Goal: Book appointment/travel/reservation

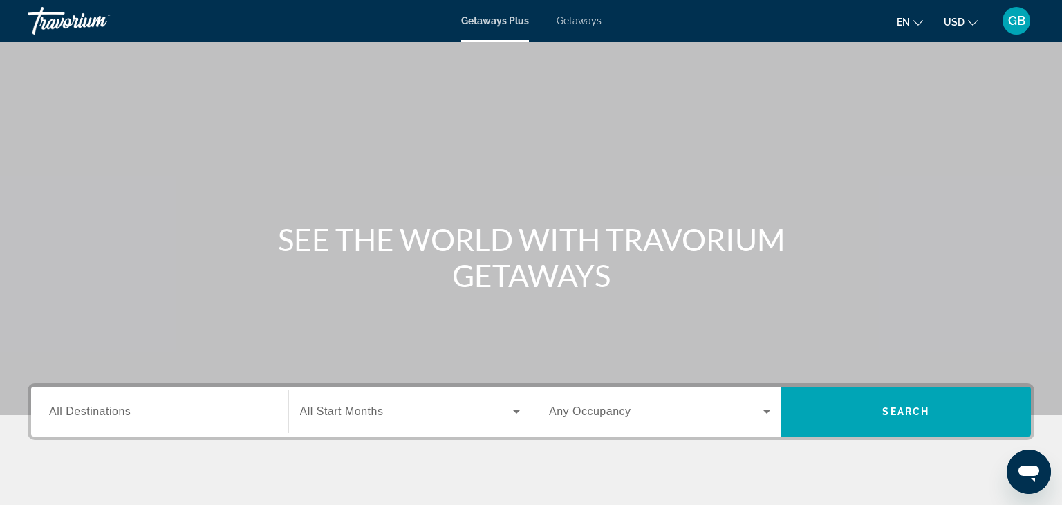
click at [594, 20] on span "Getaways" at bounding box center [578, 20] width 45 height 11
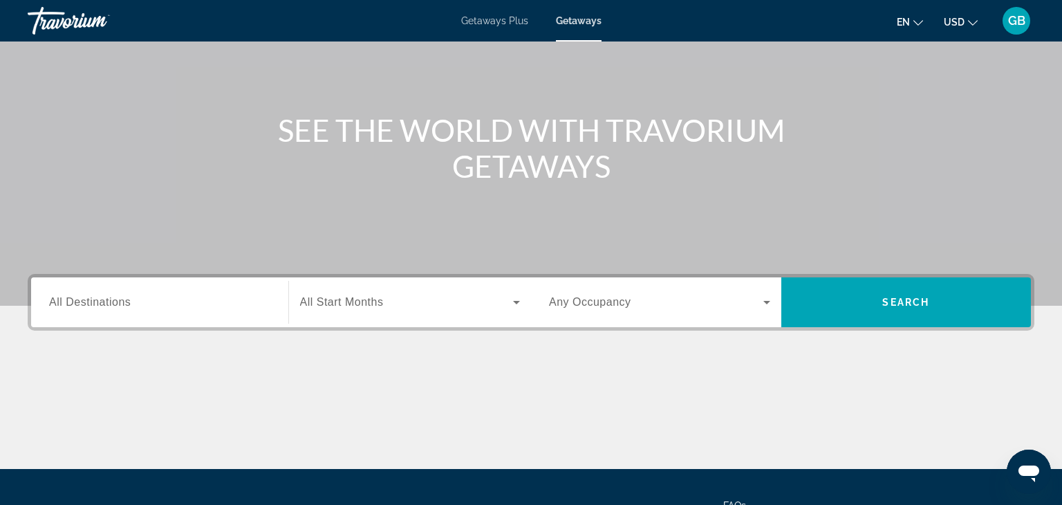
scroll to position [57, 0]
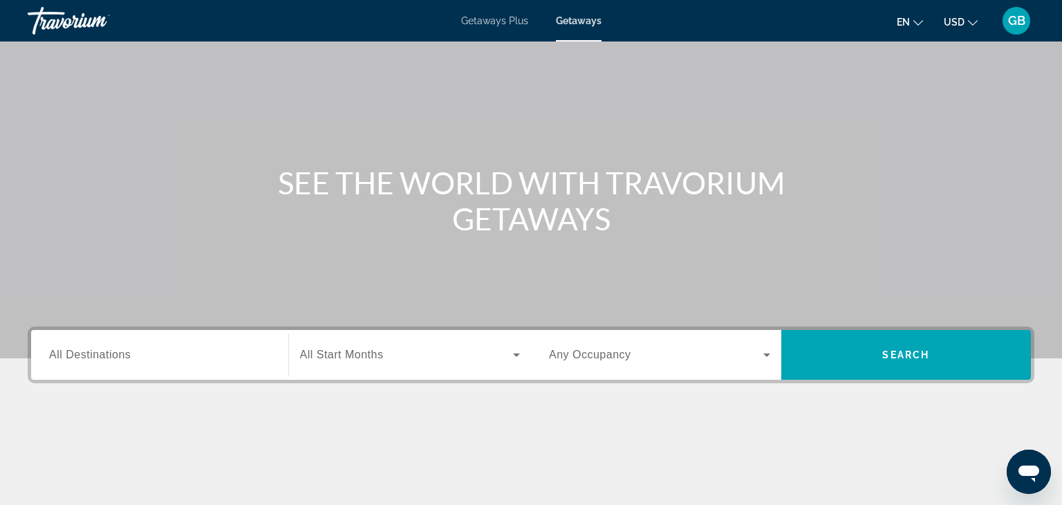
click at [252, 367] on div "Search widget" at bounding box center [159, 354] width 221 height 39
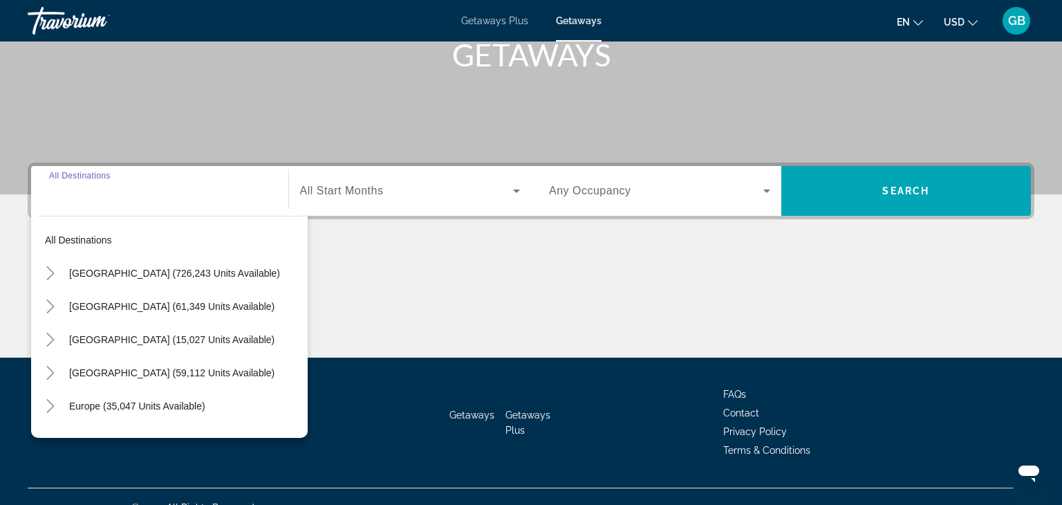
scroll to position [243, 0]
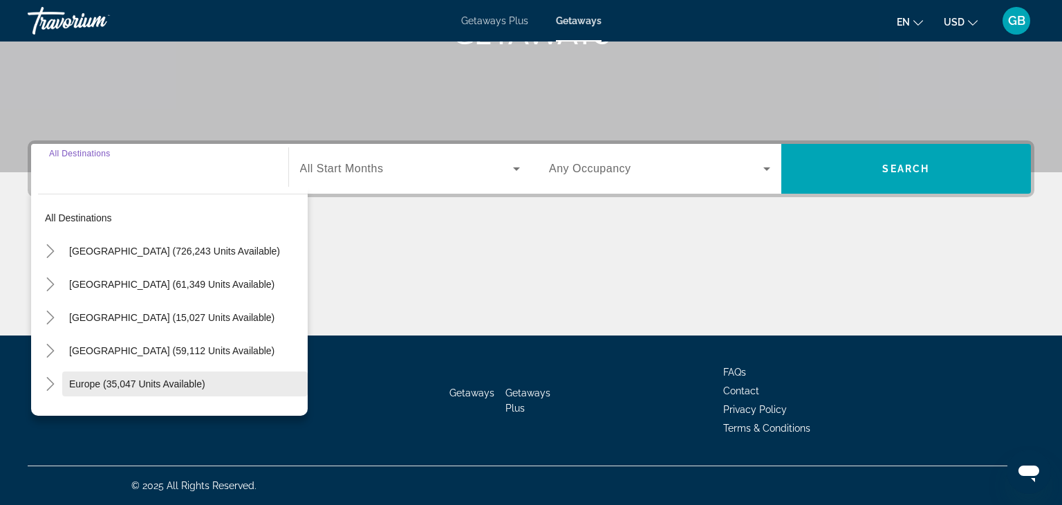
click at [192, 386] on span "Europe (35,047 units available)" at bounding box center [137, 383] width 136 height 11
type input "**********"
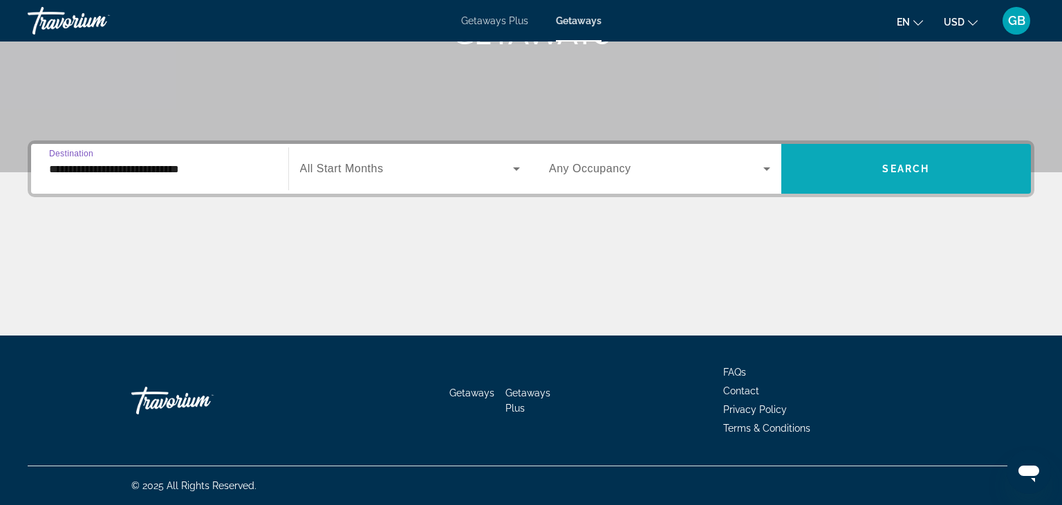
click at [921, 163] on span "Search" at bounding box center [905, 168] width 47 height 11
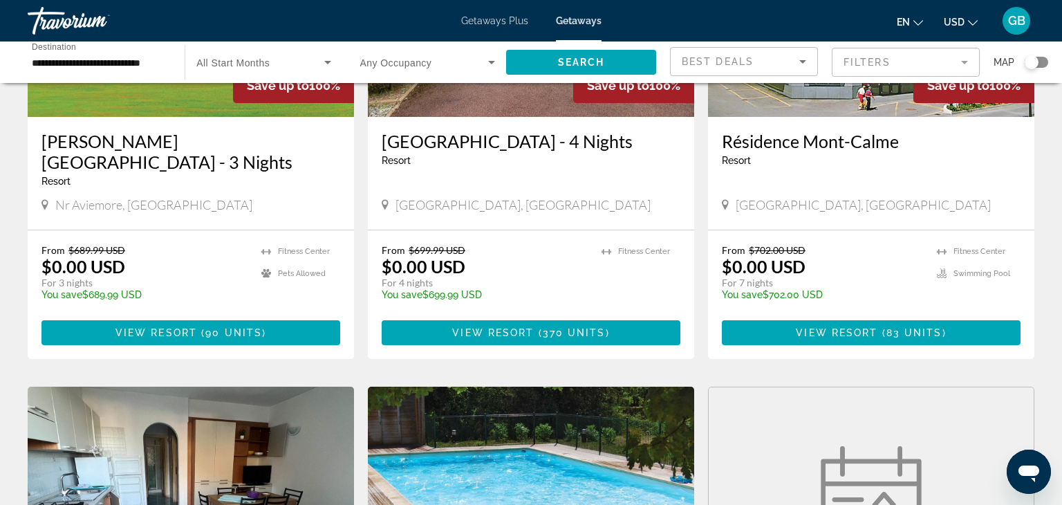
scroll to position [1208, 0]
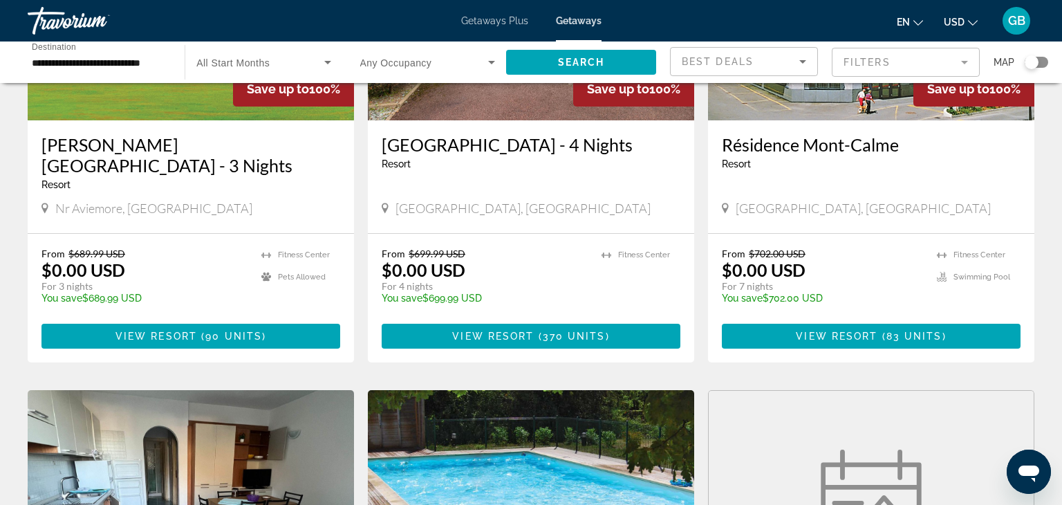
click at [1033, 64] on div "Search widget" at bounding box center [1031, 62] width 14 height 14
click at [594, 59] on span "Search" at bounding box center [581, 62] width 47 height 11
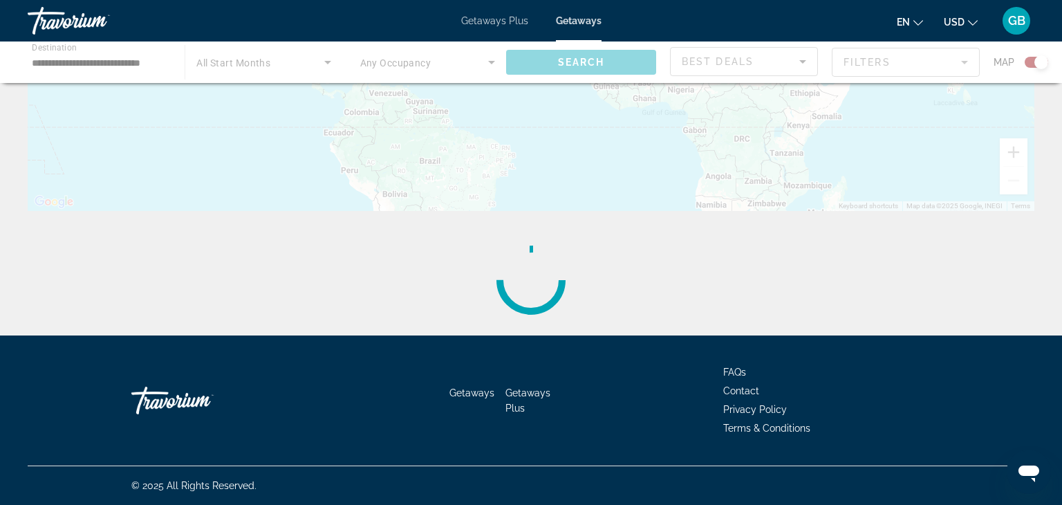
scroll to position [0, 0]
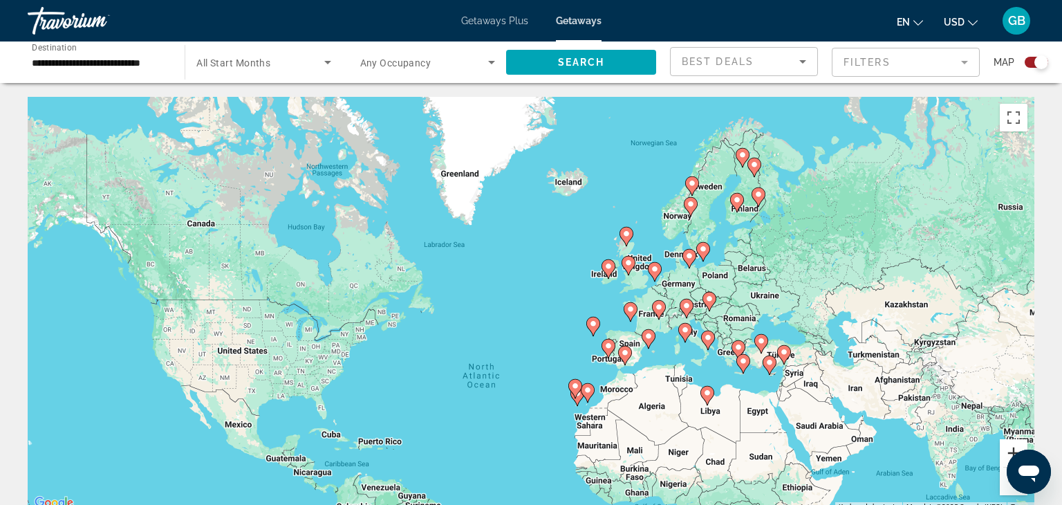
click at [1010, 451] on button "Zoom in" at bounding box center [1013, 453] width 28 height 28
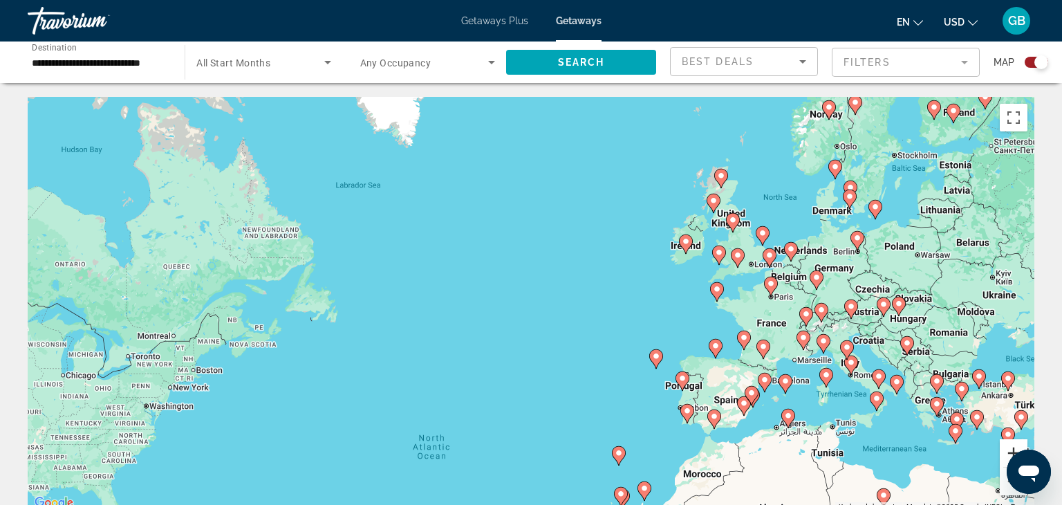
click at [1013, 449] on button "Zoom in" at bounding box center [1013, 453] width 28 height 28
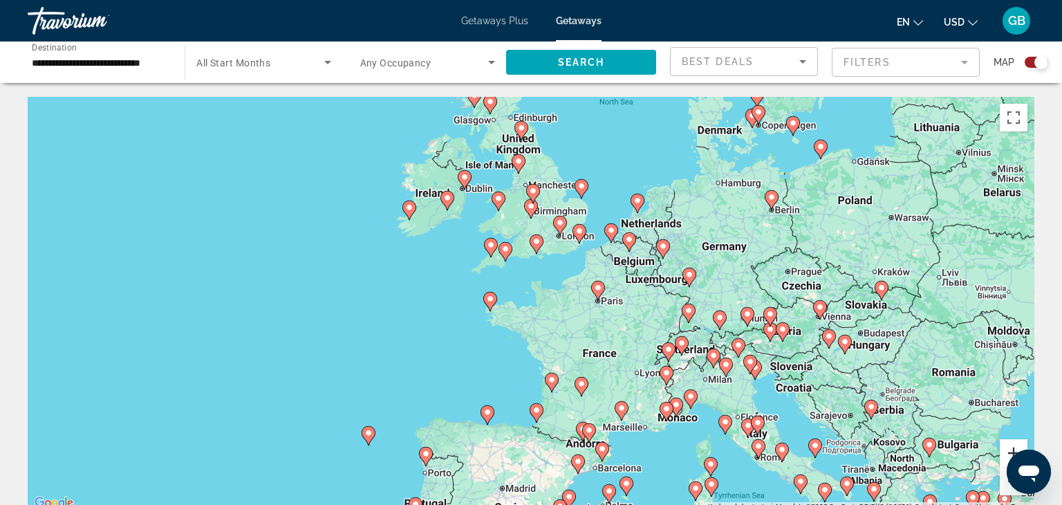
click at [1015, 448] on button "Zoom in" at bounding box center [1013, 453] width 28 height 28
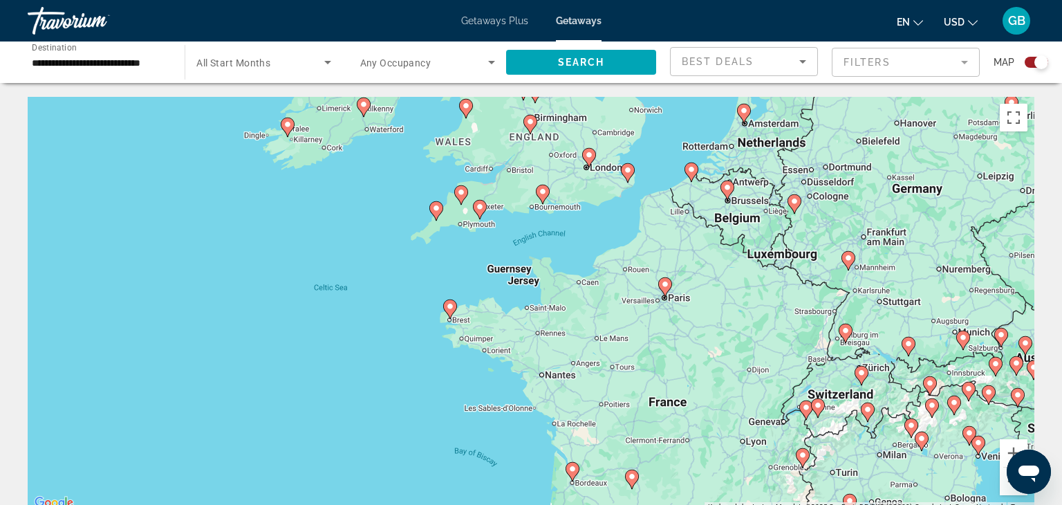
click at [665, 285] on image "Main content" at bounding box center [665, 284] width 8 height 8
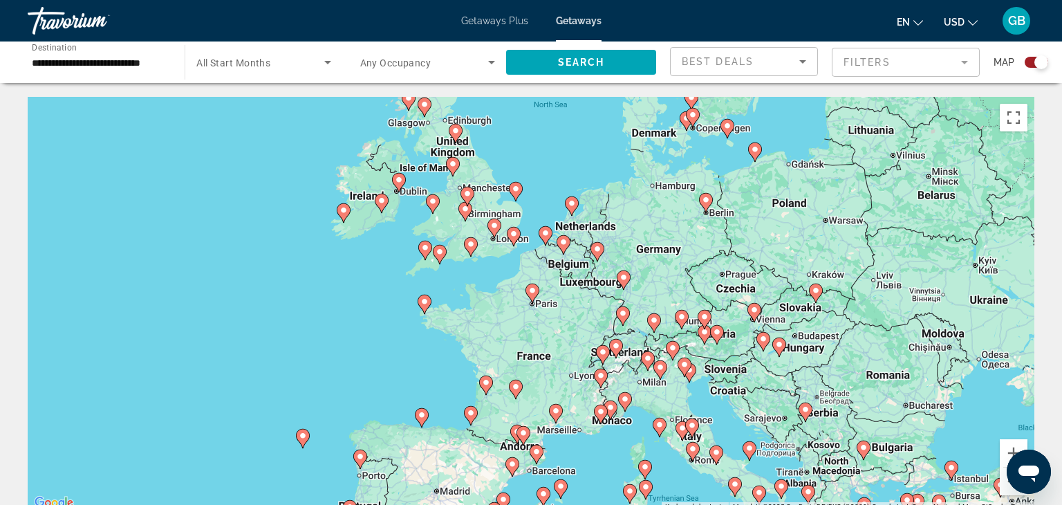
click at [495, 225] on image "Main content" at bounding box center [494, 225] width 8 height 8
type input "**********"
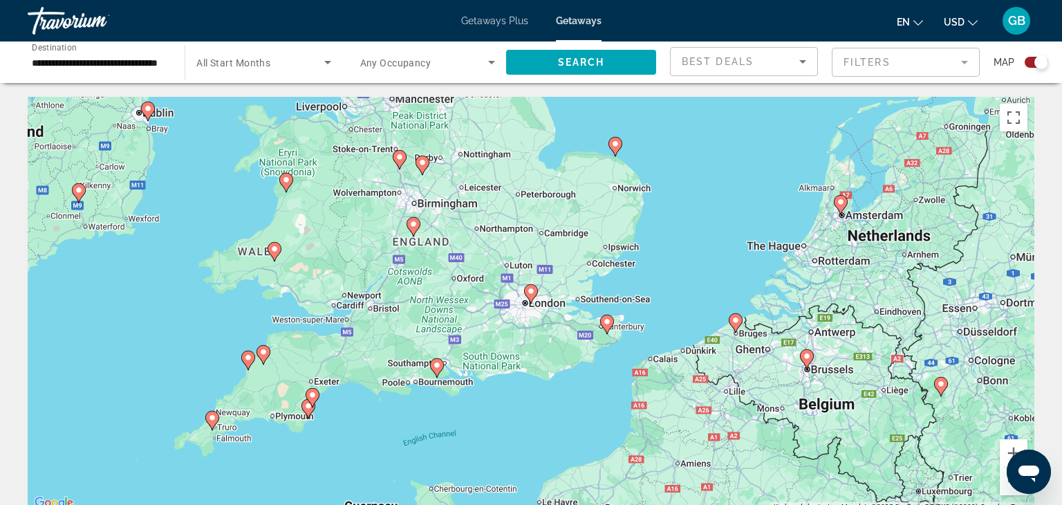
click at [530, 294] on image "Main content" at bounding box center [531, 291] width 8 height 8
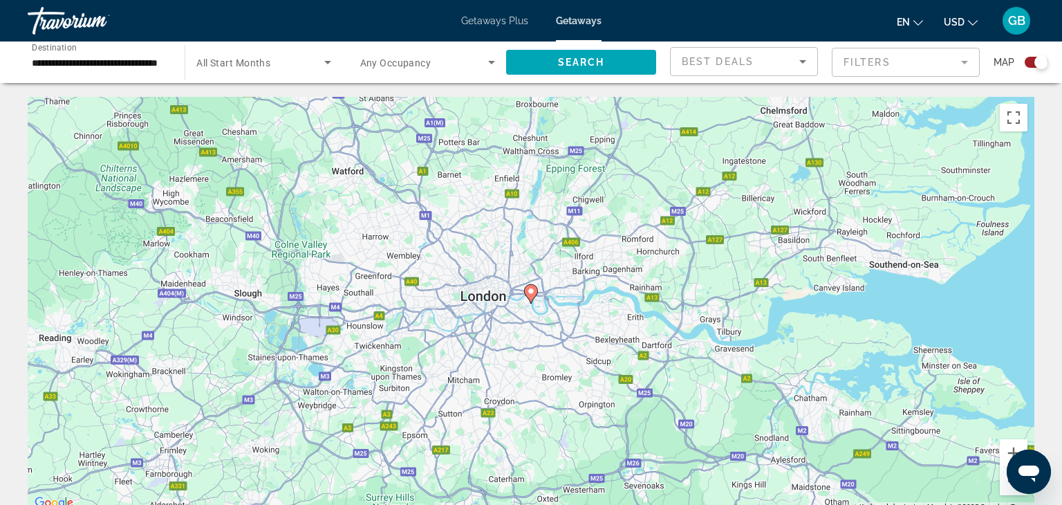
click at [531, 293] on image "Main content" at bounding box center [531, 291] width 8 height 8
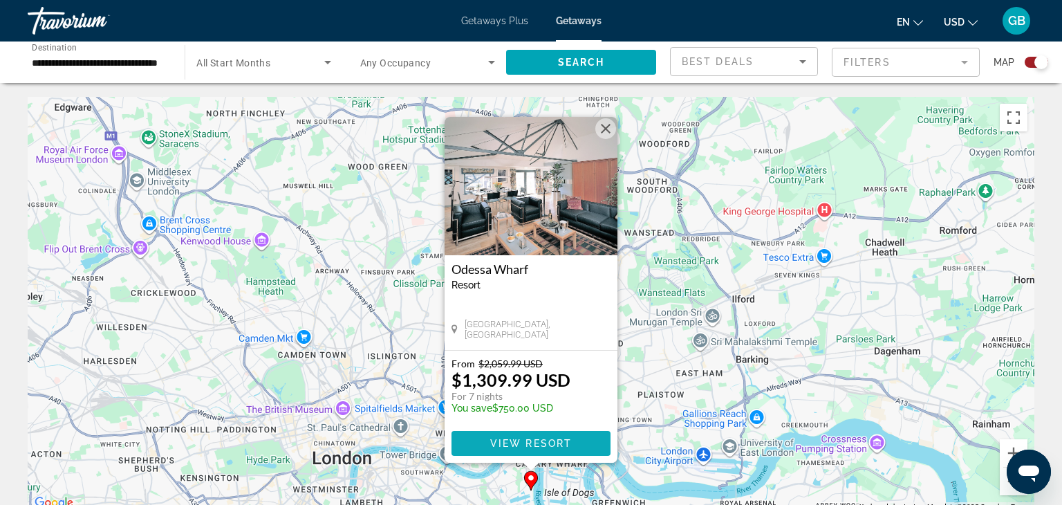
click at [586, 443] on span "Main content" at bounding box center [530, 442] width 159 height 33
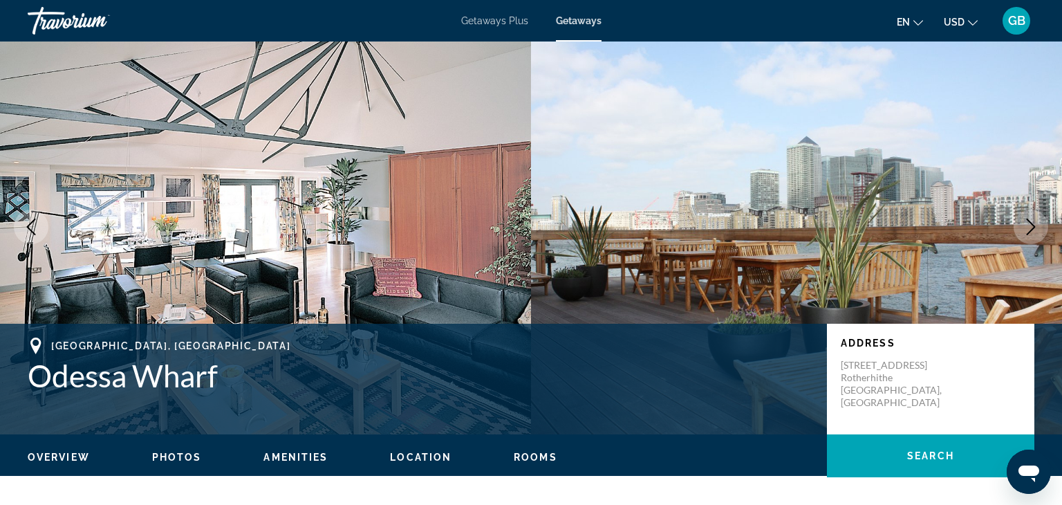
scroll to position [21, 0]
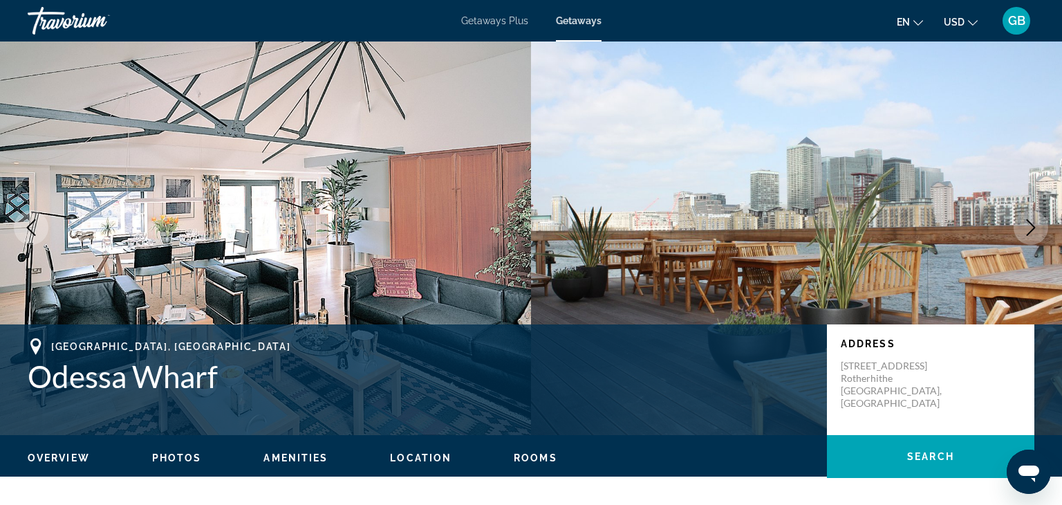
click at [185, 454] on span "Photos" at bounding box center [177, 457] width 50 height 11
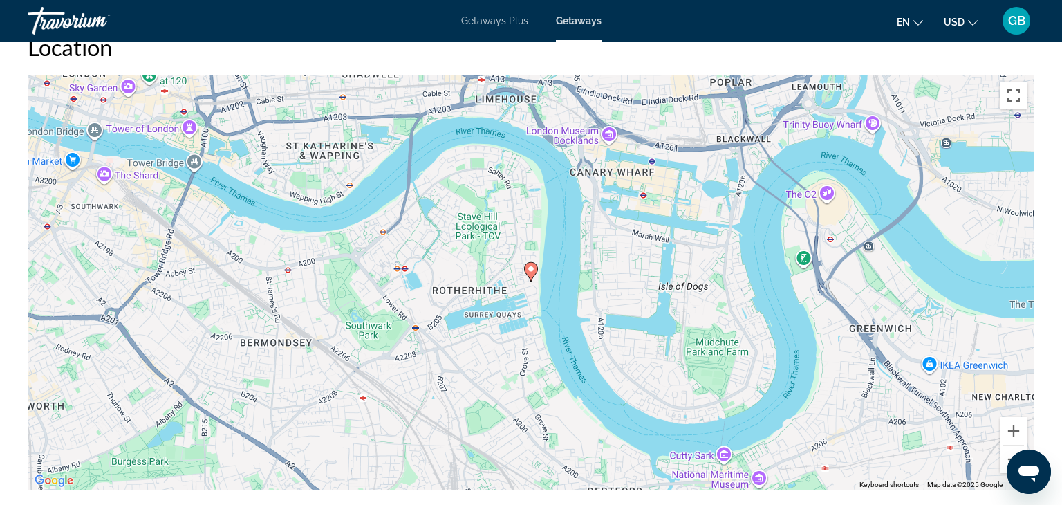
scroll to position [1662, 0]
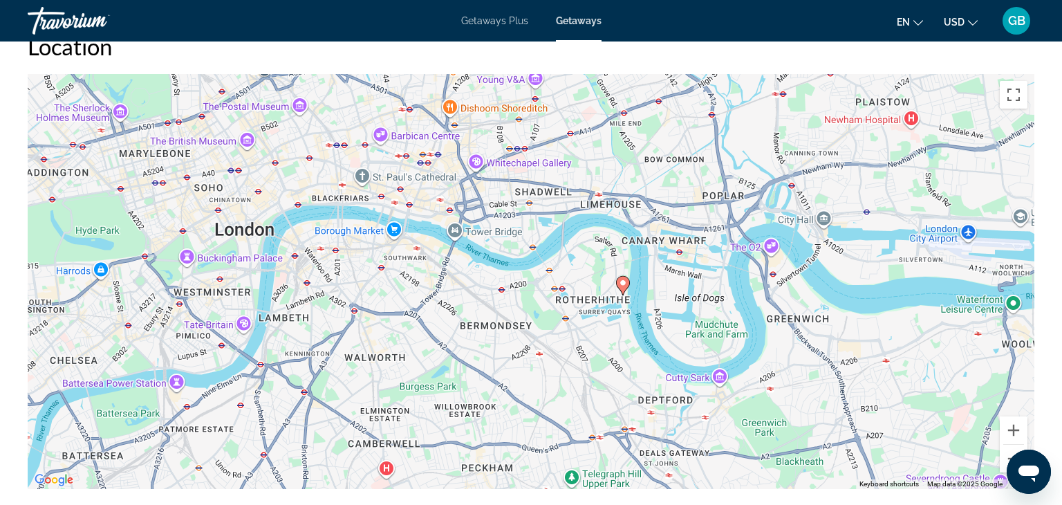
click at [218, 338] on div "To activate drag with keyboard, press Alt + Enter. Once in keyboard drag state,…" at bounding box center [531, 281] width 1006 height 415
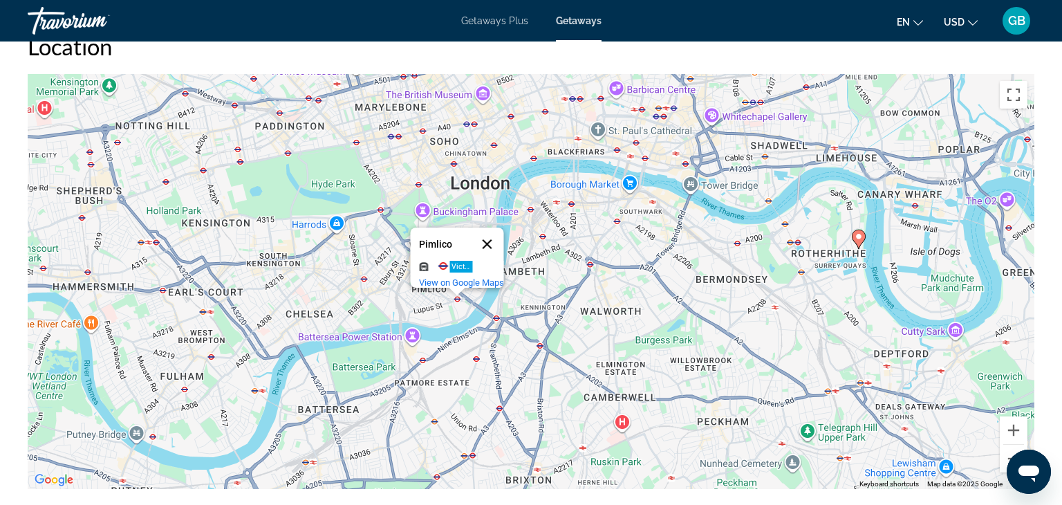
click at [497, 246] on button "Close" at bounding box center [487, 243] width 33 height 33
click at [1016, 426] on button "Zoom in" at bounding box center [1013, 430] width 28 height 28
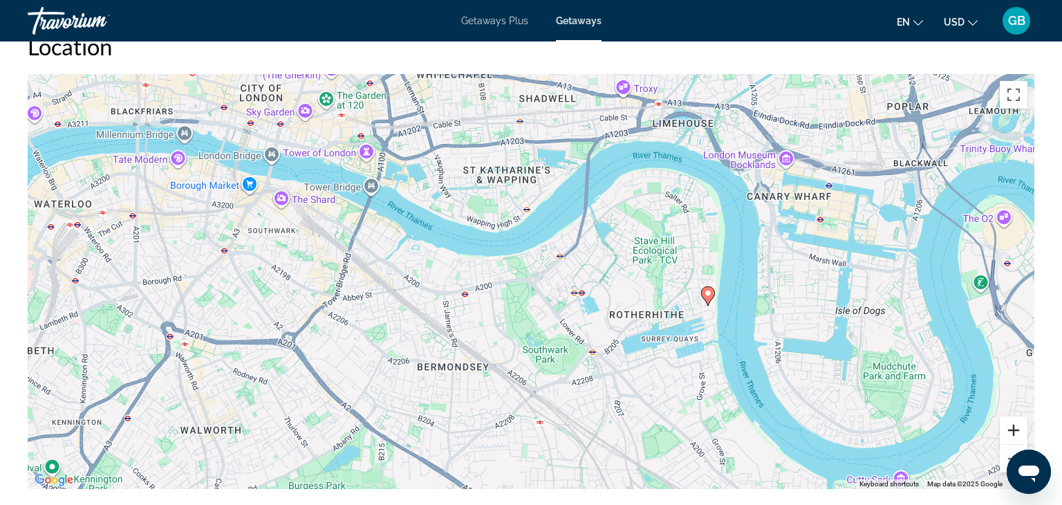
click at [1015, 426] on button "Zoom in" at bounding box center [1013, 430] width 28 height 28
